Goal: Task Accomplishment & Management: Manage account settings

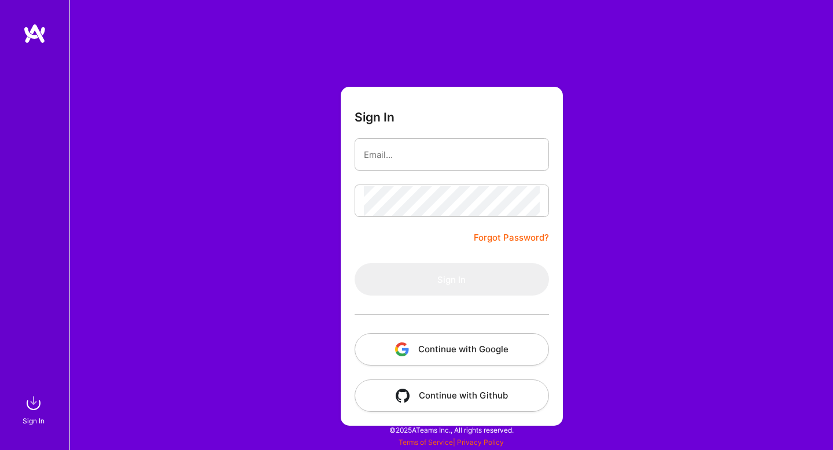
click at [459, 350] on button "Continue with Google" at bounding box center [452, 349] width 194 height 32
click at [451, 347] on button "Continue with Google" at bounding box center [452, 349] width 194 height 32
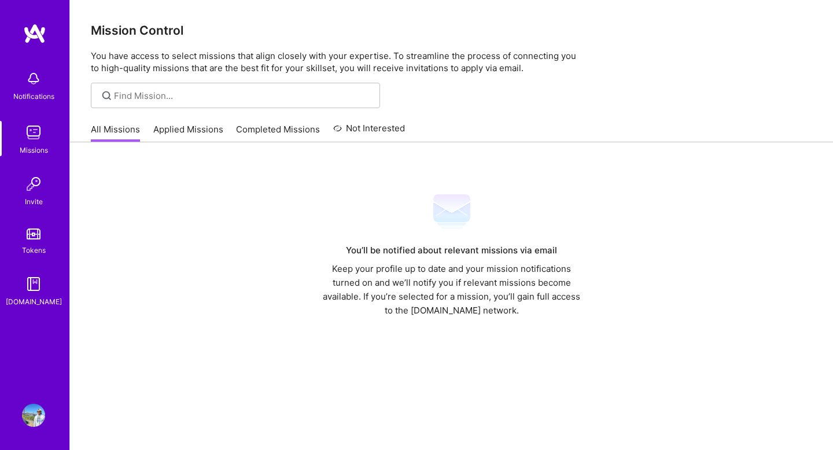
click at [42, 145] on div "Missions" at bounding box center [34, 150] width 28 height 12
click at [33, 201] on div "Invite" at bounding box center [34, 202] width 18 height 12
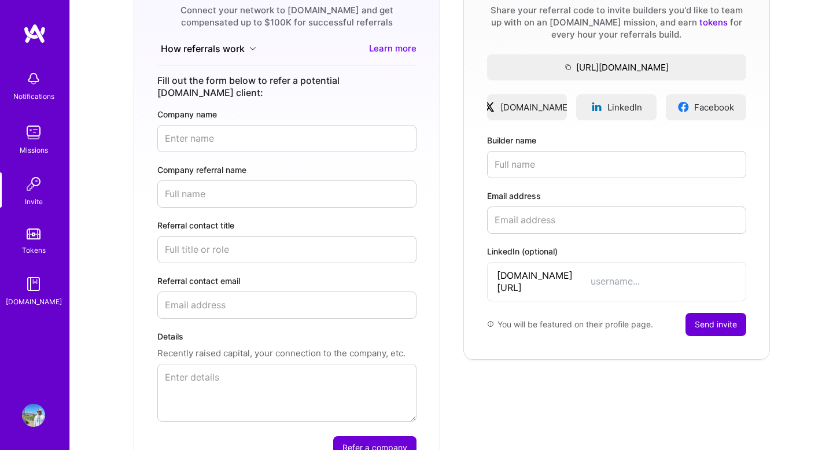
scroll to position [140, 0]
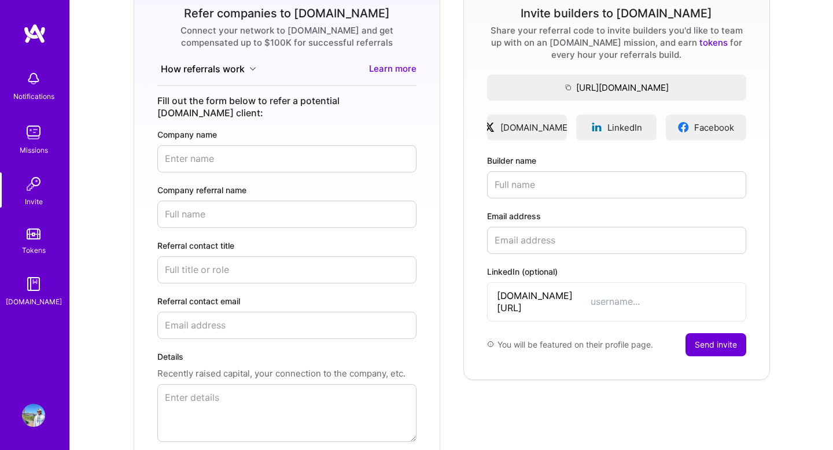
click at [33, 130] on img at bounding box center [33, 132] width 23 height 23
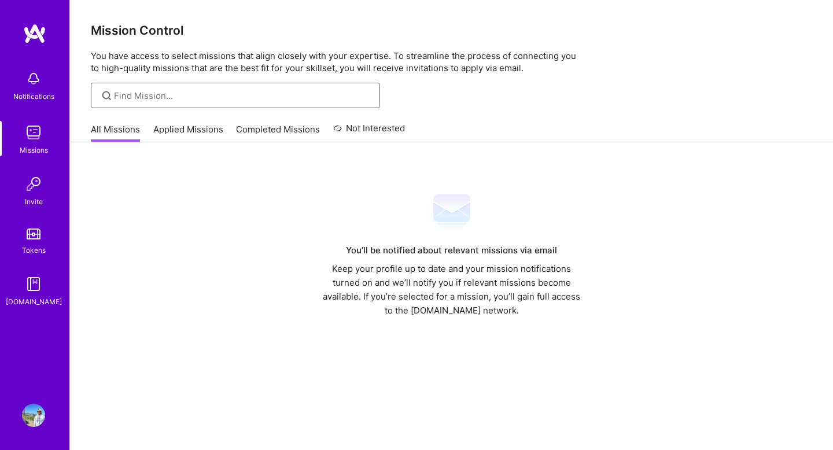
click at [141, 94] on input at bounding box center [242, 96] width 257 height 12
click at [143, 98] on input "LLM" at bounding box center [242, 96] width 257 height 12
type input "large language model"
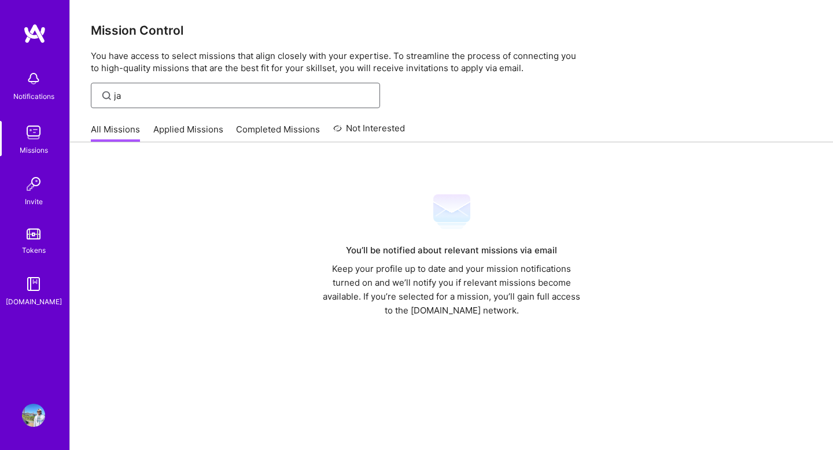
type input "j"
type input "machine learning"
click at [20, 83] on div "Notifications" at bounding box center [34, 85] width 72 height 40
click at [38, 30] on img at bounding box center [34, 33] width 23 height 21
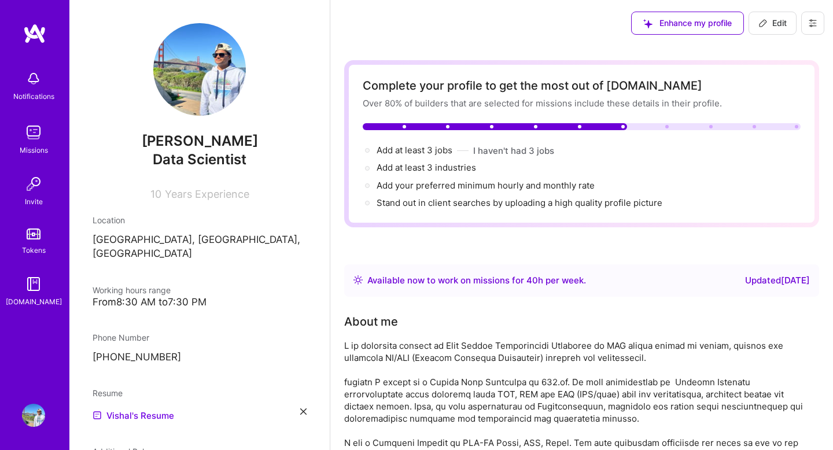
click at [769, 16] on button "Edit" at bounding box center [773, 23] width 48 height 23
select select "US"
select select "Right Now"
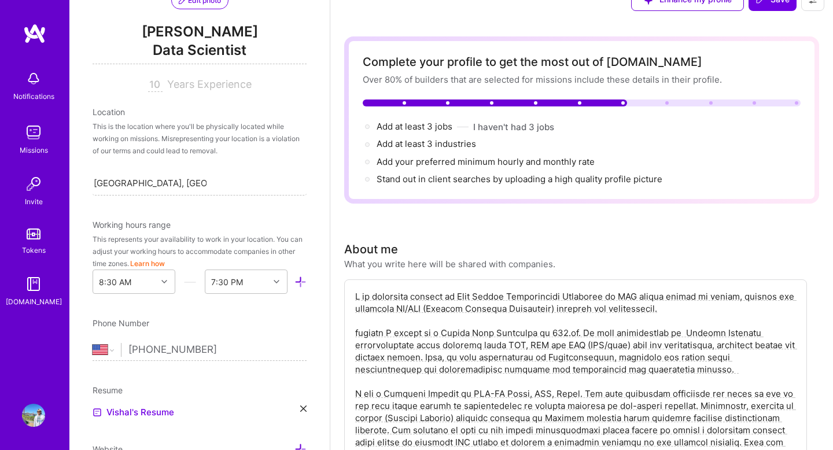
scroll to position [132, 0]
click at [159, 189] on input "[GEOGRAPHIC_DATA], [GEOGRAPHIC_DATA], [GEOGRAPHIC_DATA]" at bounding box center [150, 185] width 113 height 12
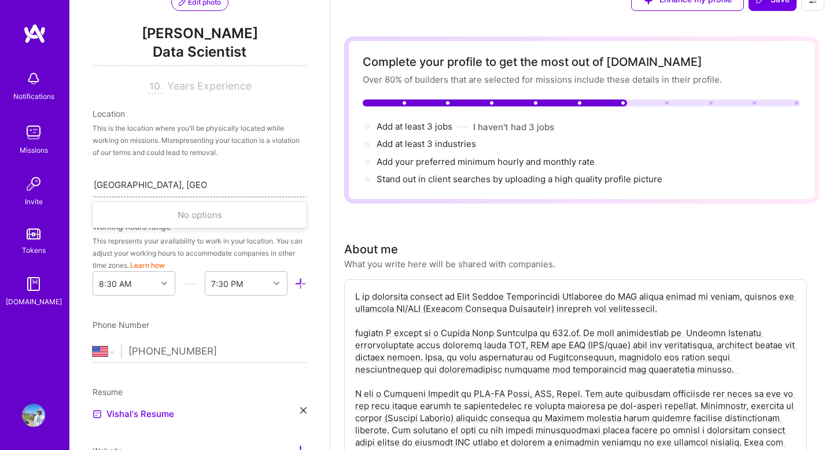
click at [159, 189] on input "[GEOGRAPHIC_DATA], [GEOGRAPHIC_DATA], [GEOGRAPHIC_DATA]" at bounding box center [150, 185] width 113 height 12
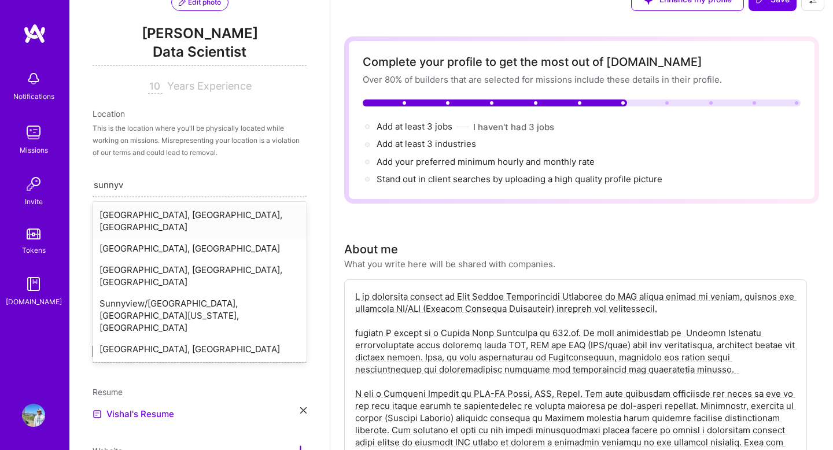
type input "sunnyva"
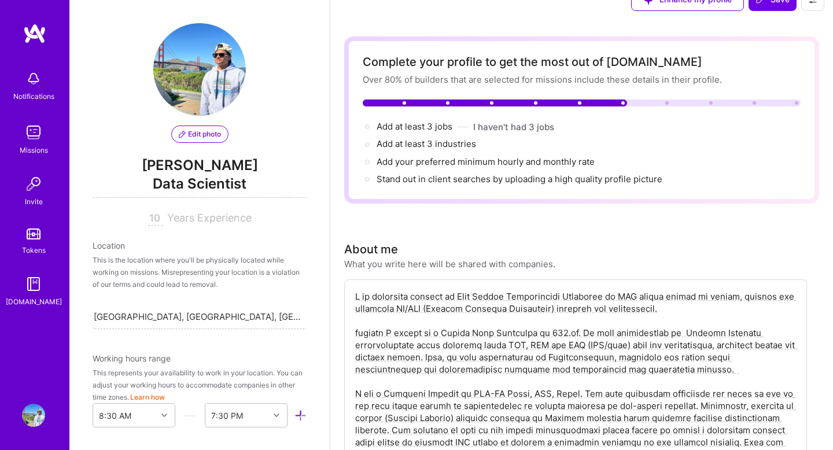
scroll to position [0, 0]
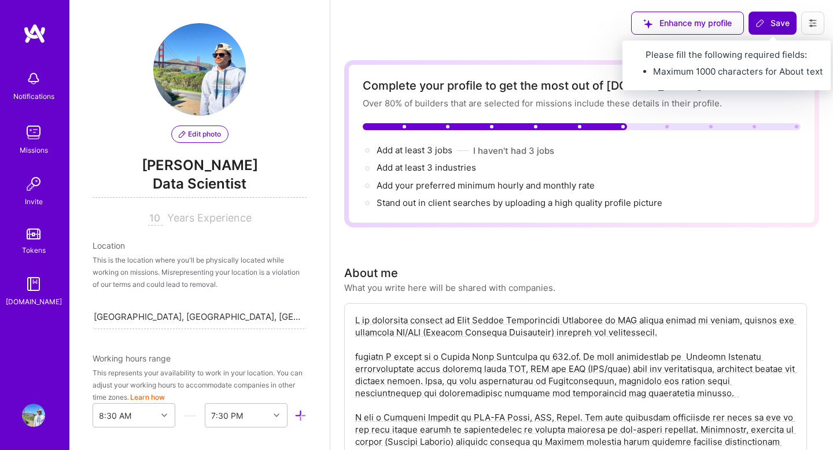
click at [771, 20] on span "Save" at bounding box center [772, 23] width 34 height 12
click at [771, 24] on span "Save" at bounding box center [772, 23] width 34 height 12
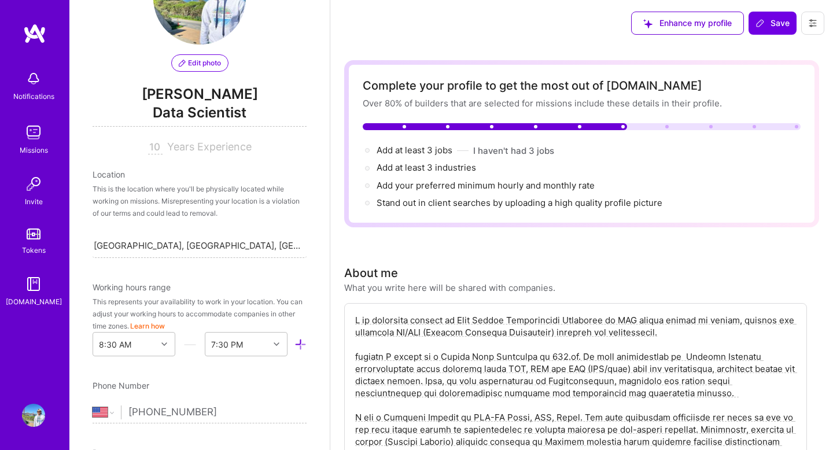
scroll to position [55, 0]
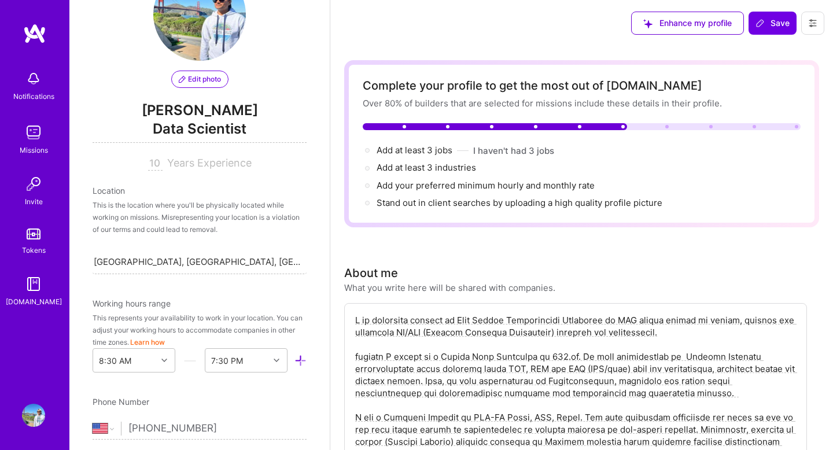
click at [707, 21] on span "Enhance my profile" at bounding box center [687, 23] width 89 height 12
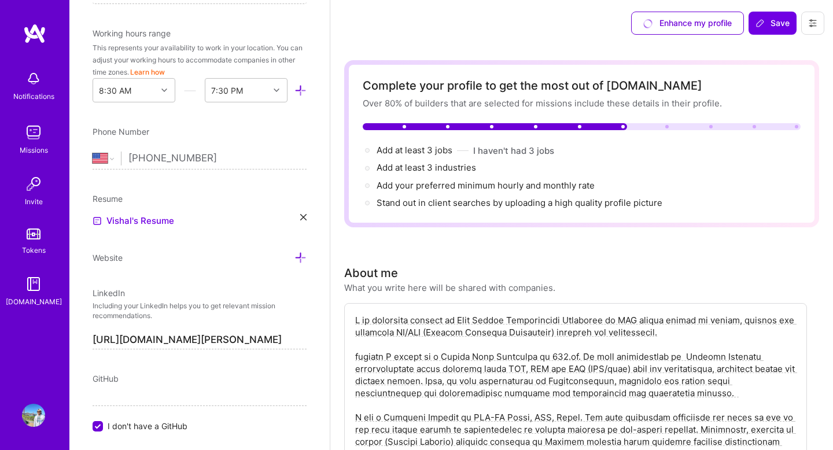
scroll to position [0, 0]
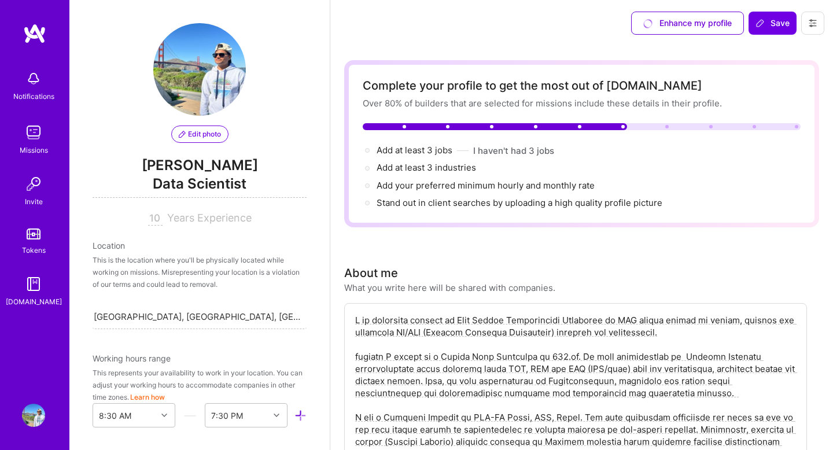
click at [817, 23] on button at bounding box center [812, 23] width 23 height 23
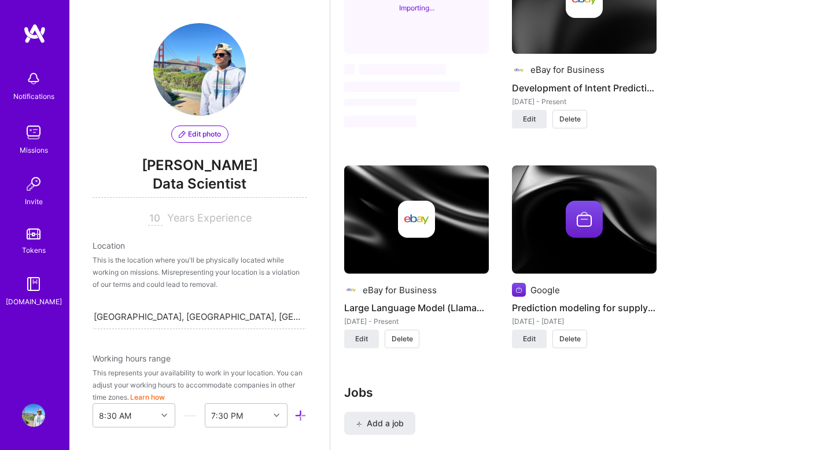
scroll to position [1328, 0]
